Goal: Task Accomplishment & Management: Use online tool/utility

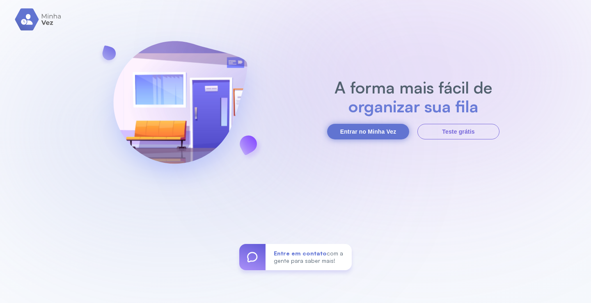
click at [364, 130] on button "Entrar no Minha Vez" at bounding box center [368, 132] width 82 height 16
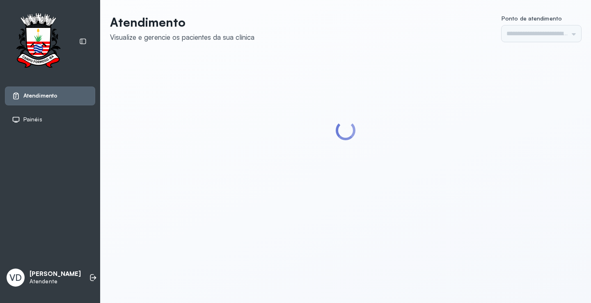
type input "*********"
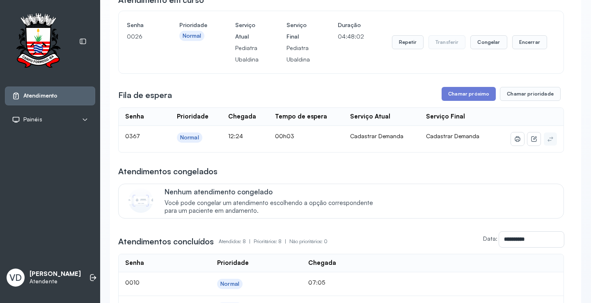
scroll to position [164, 0]
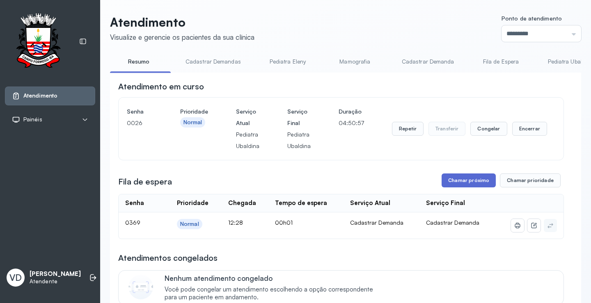
click at [459, 183] on button "Chamar próximo" at bounding box center [468, 180] width 54 height 14
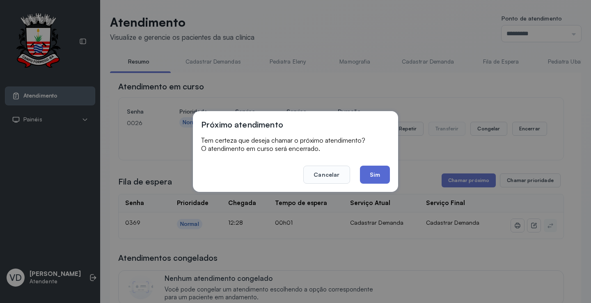
click at [378, 175] on button "Sim" at bounding box center [375, 175] width 30 height 18
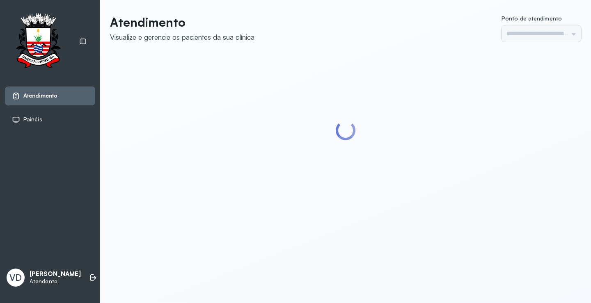
type input "*********"
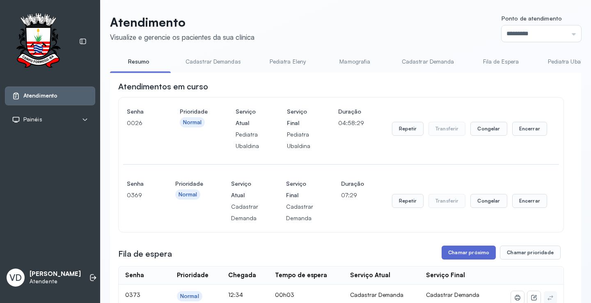
click at [462, 253] on button "Chamar próximo" at bounding box center [468, 253] width 54 height 14
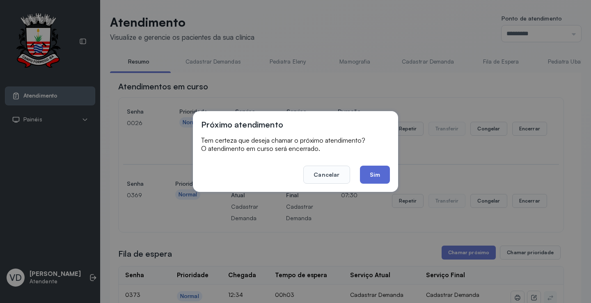
click at [369, 177] on button "Sim" at bounding box center [375, 175] width 30 height 18
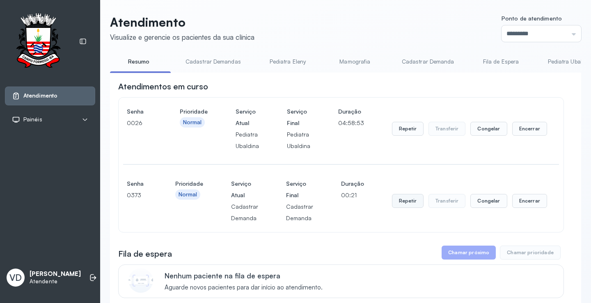
click at [408, 205] on button "Repetir" at bounding box center [408, 201] width 32 height 14
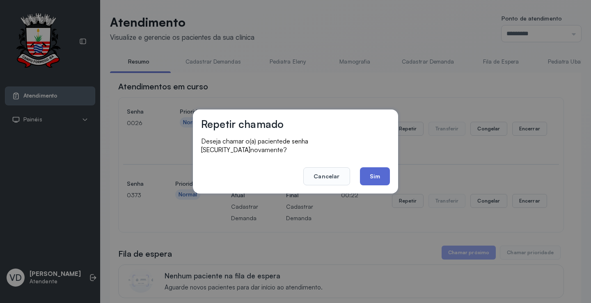
click at [376, 180] on button "Sim" at bounding box center [375, 176] width 30 height 18
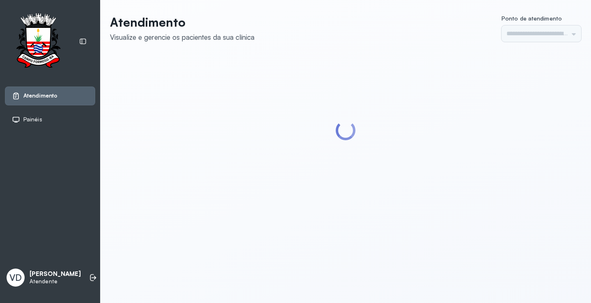
type input "*********"
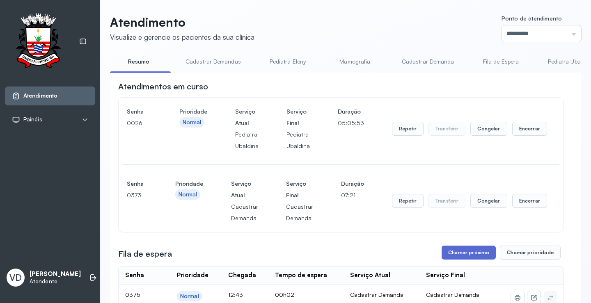
click at [461, 255] on button "Chamar próximo" at bounding box center [468, 253] width 54 height 14
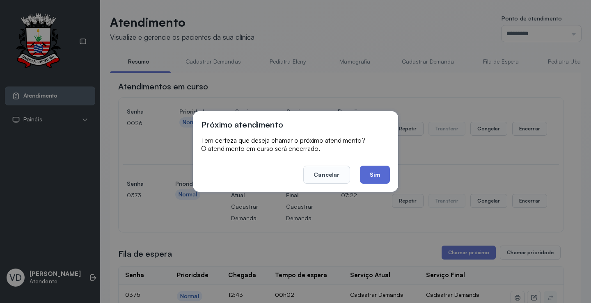
click at [369, 176] on button "Sim" at bounding box center [375, 175] width 30 height 18
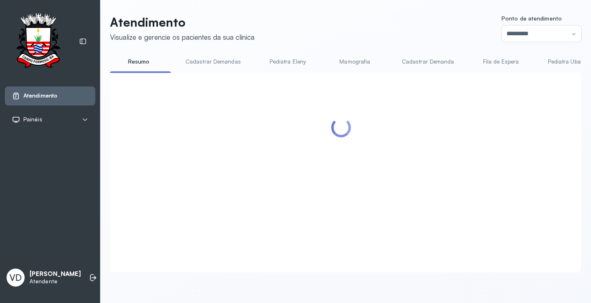
scroll to position [436, 0]
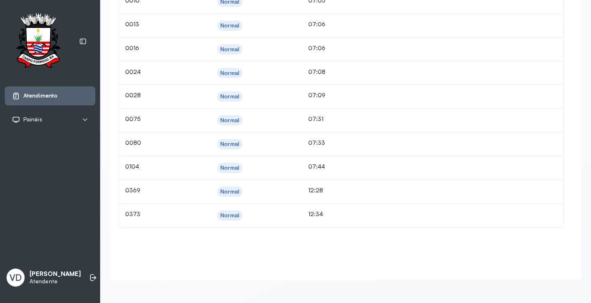
click at [89, 265] on div "VD [PERSON_NAME] Jatoba Atendente" at bounding box center [50, 277] width 90 height 25
click at [84, 269] on li at bounding box center [93, 278] width 18 height 18
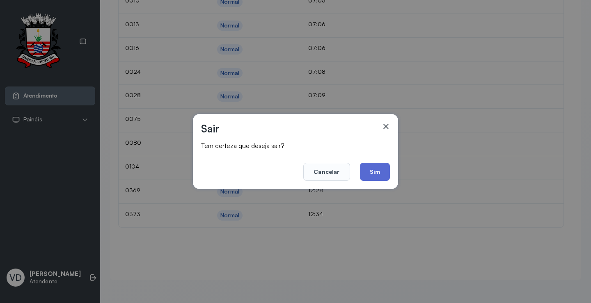
click at [383, 170] on button "Sim" at bounding box center [375, 172] width 30 height 18
